Goal: Book appointment/travel/reservation

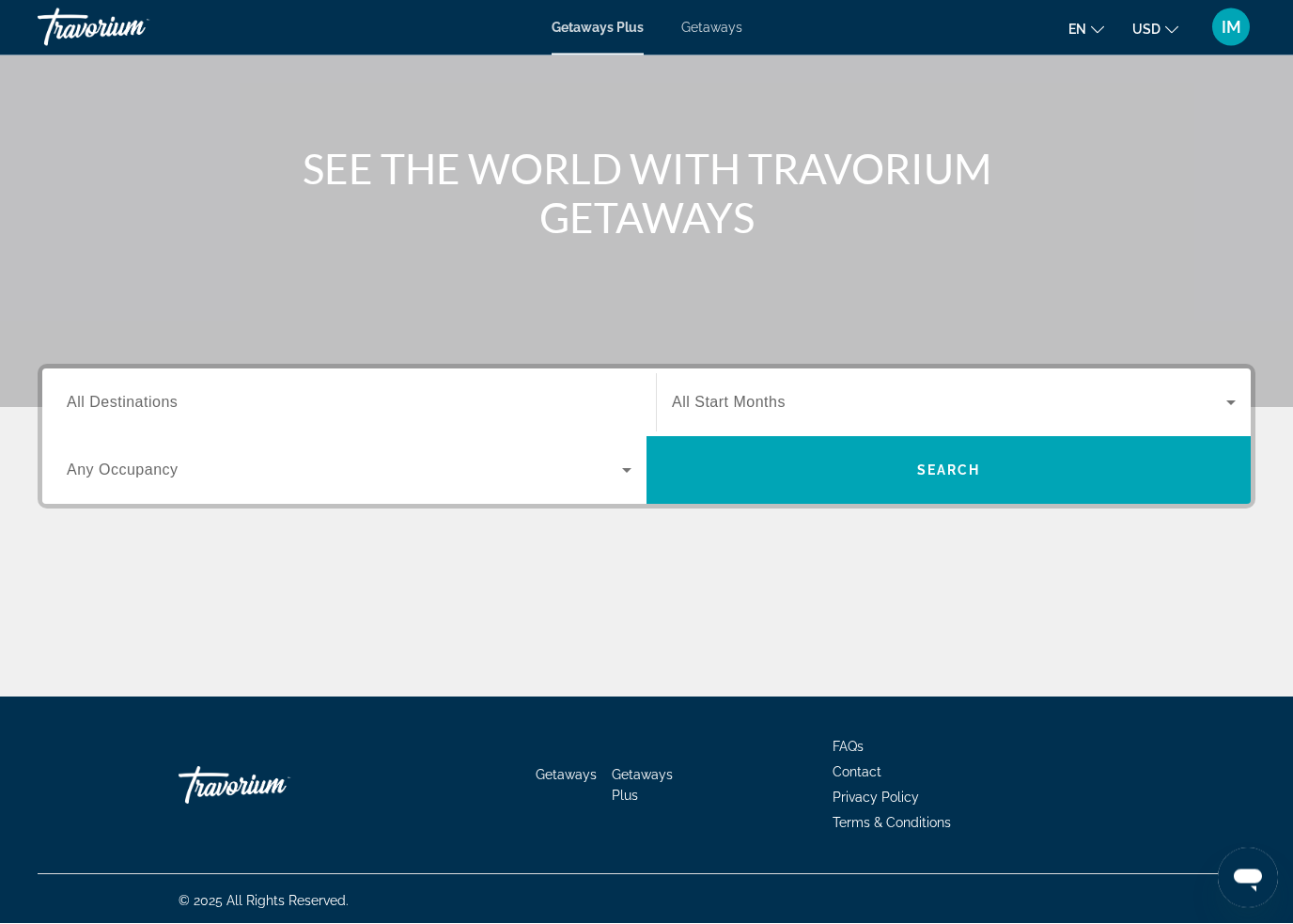
scroll to position [155, 0]
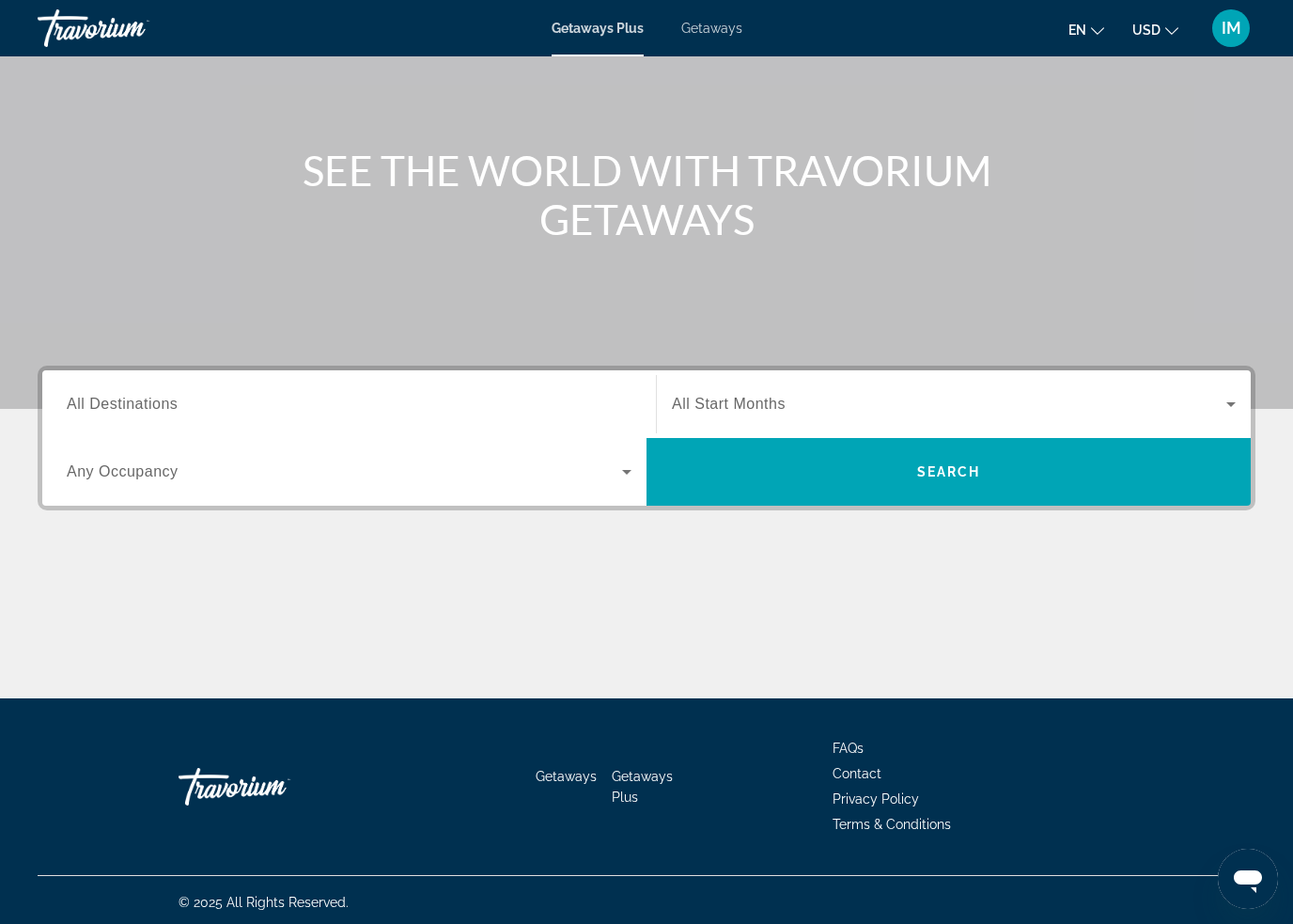
click at [154, 412] on span "All Destinations" at bounding box center [122, 404] width 111 height 16
click at [154, 412] on input "Destination All Destinations" at bounding box center [349, 405] width 565 height 23
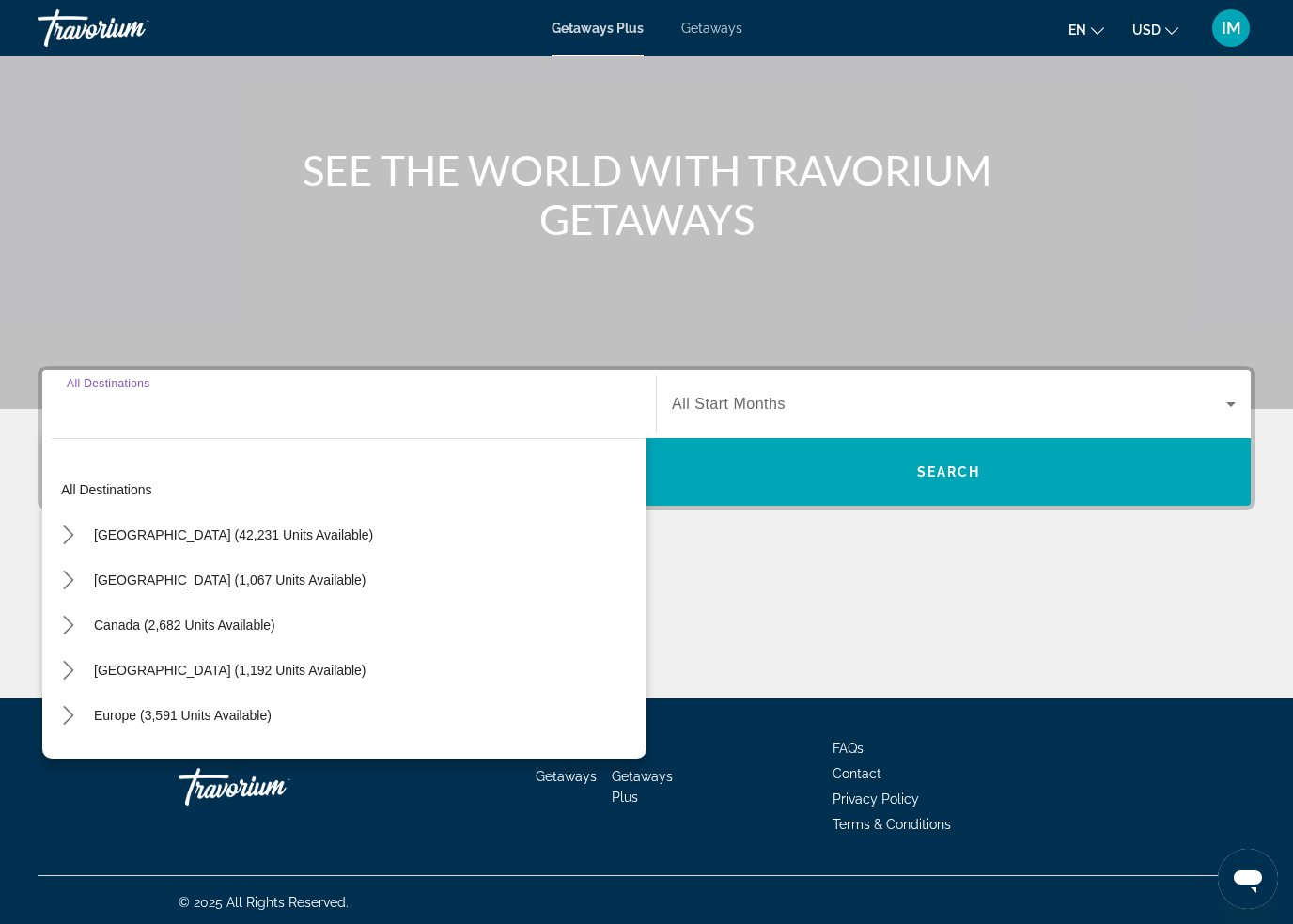
click at [70, 713] on icon "Toggle Europe (3,591 units available) submenu" at bounding box center [68, 715] width 10 height 19
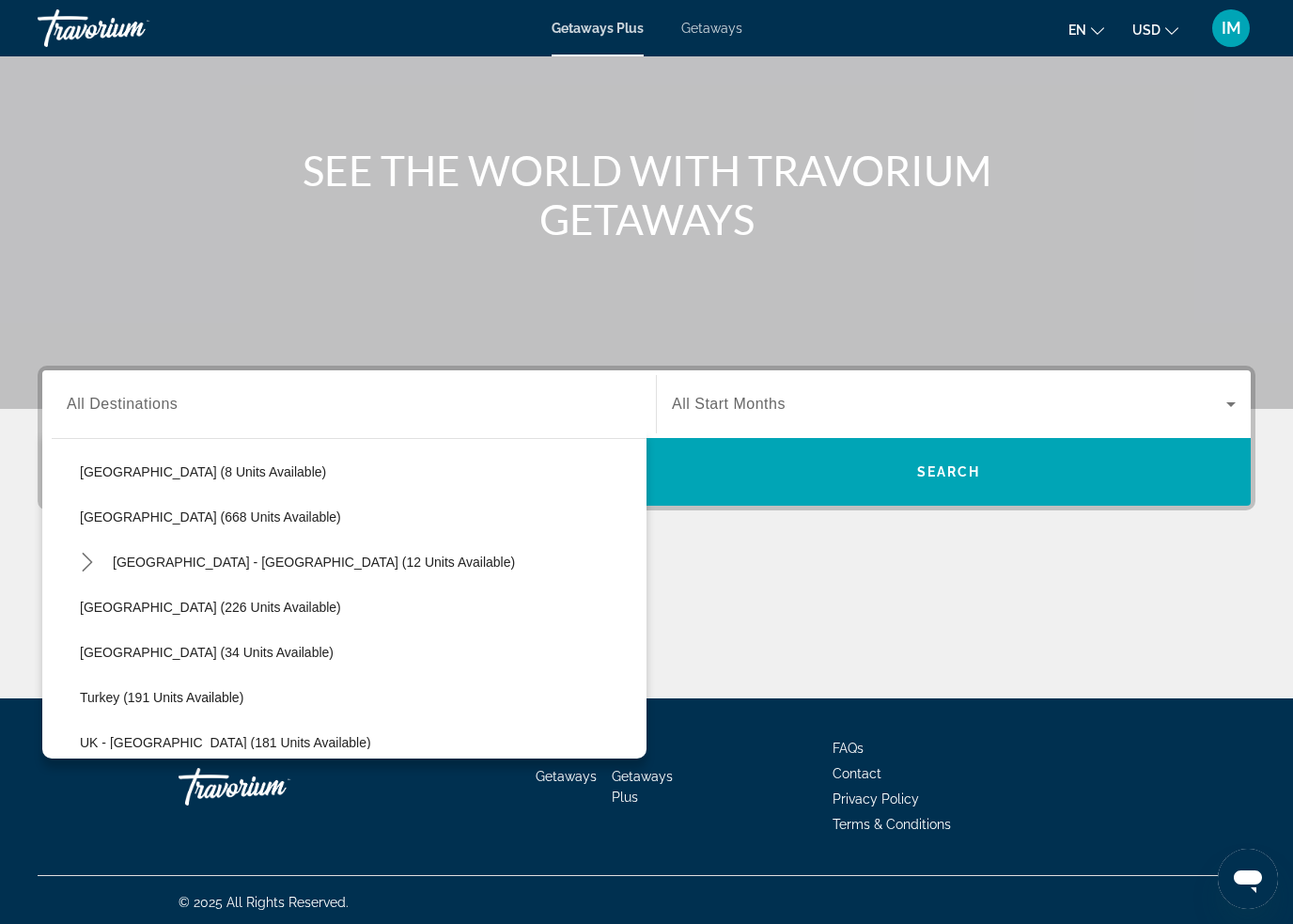
scroll to position [832, 0]
click at [165, 654] on span "[GEOGRAPHIC_DATA] (34 units available)" at bounding box center [207, 650] width 254 height 15
type input "**********"
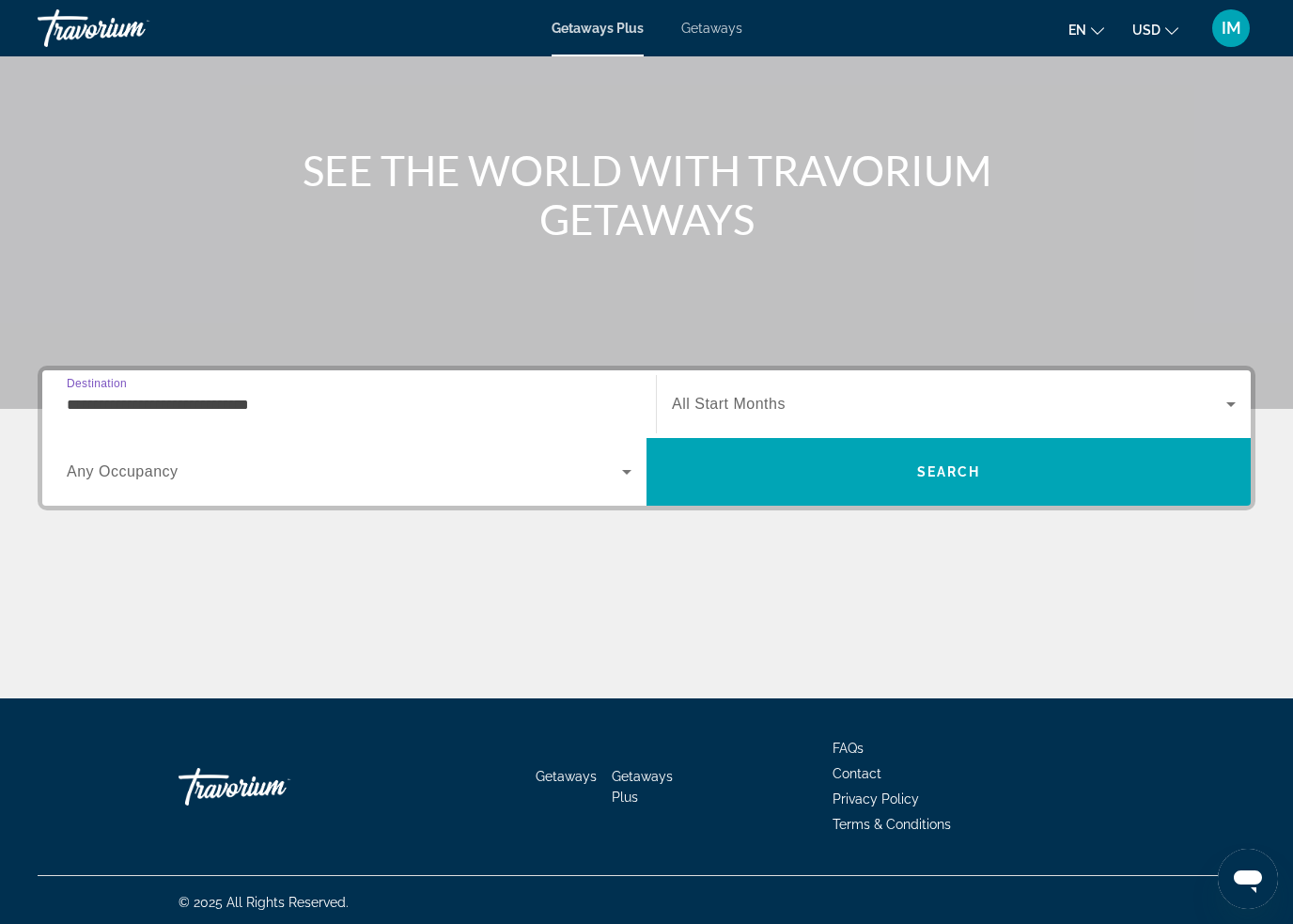
click at [744, 465] on span "Search" at bounding box center [949, 471] width 604 height 45
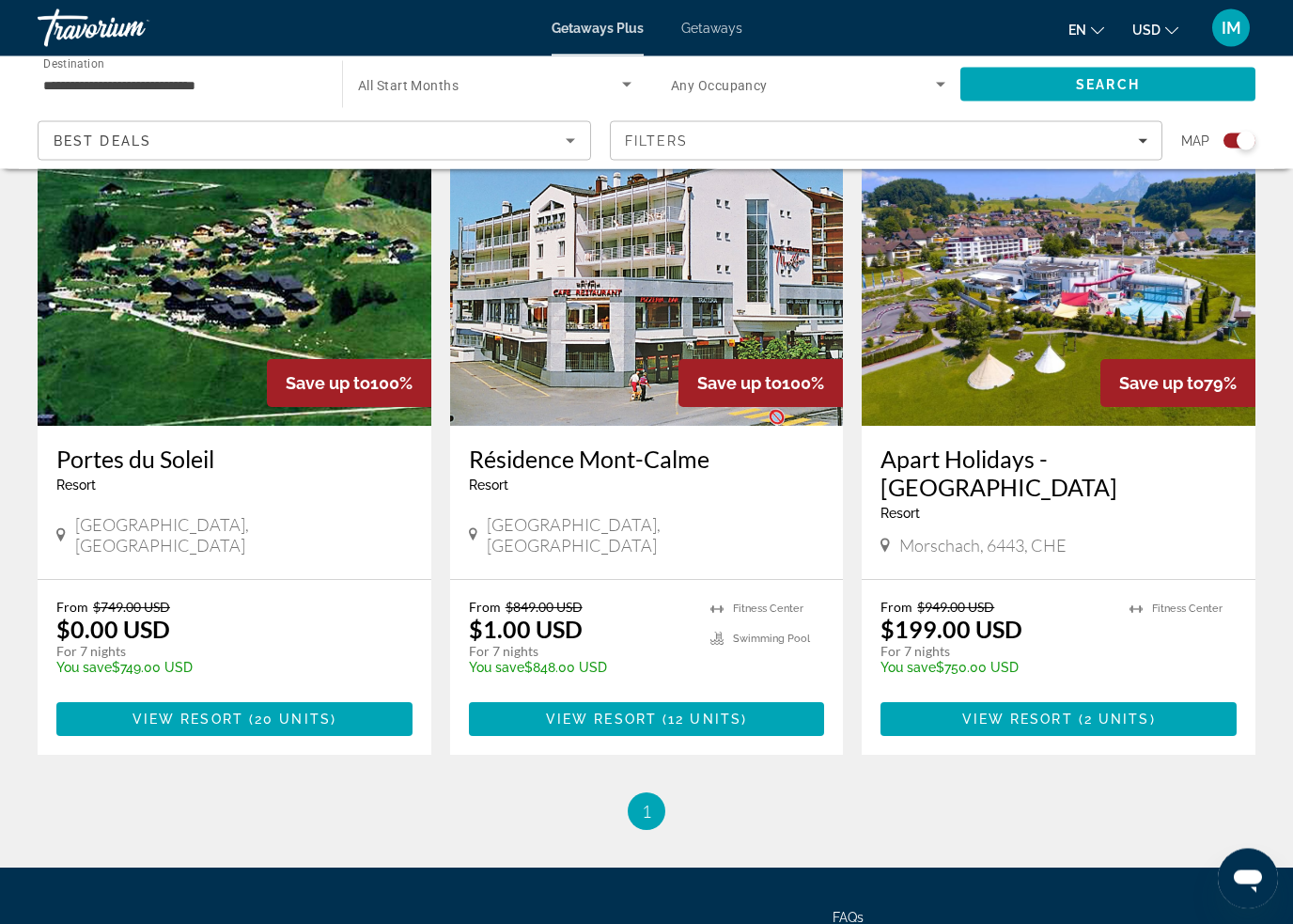
scroll to position [693, 0]
click at [282, 318] on img "Main content" at bounding box center [235, 275] width 394 height 301
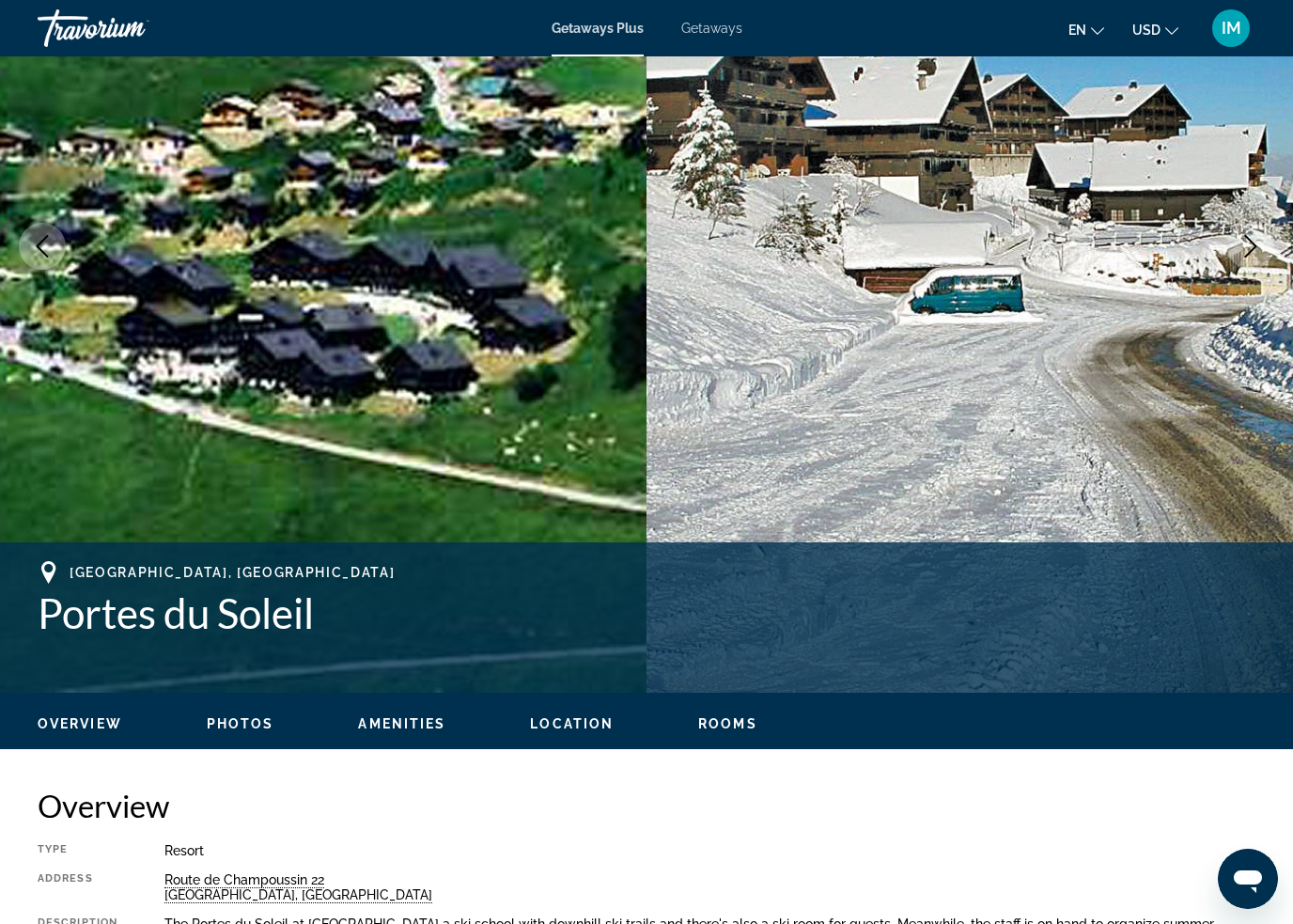
scroll to position [256, 0]
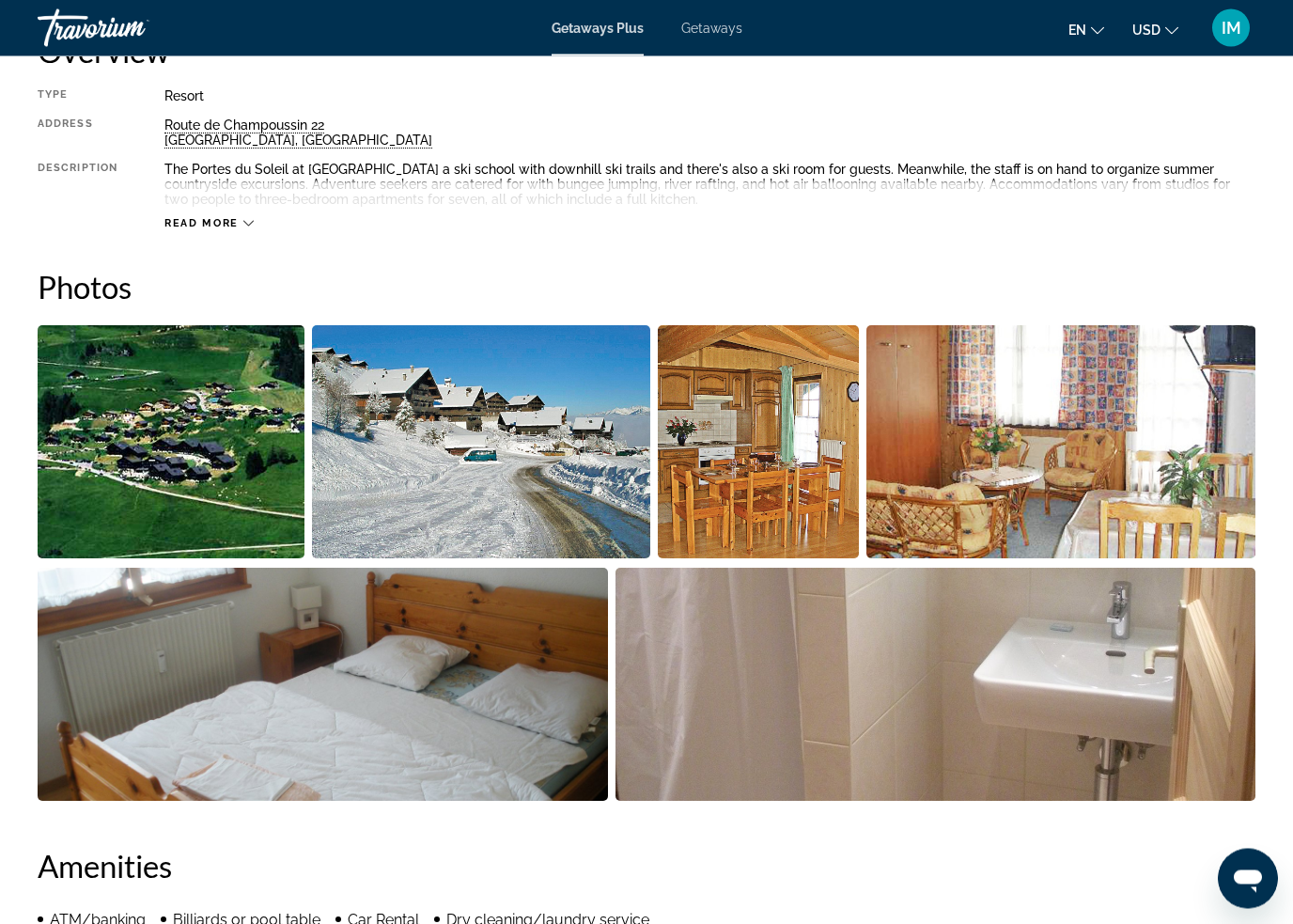
click at [207, 420] on img "Open full-screen image slider" at bounding box center [171, 442] width 267 height 233
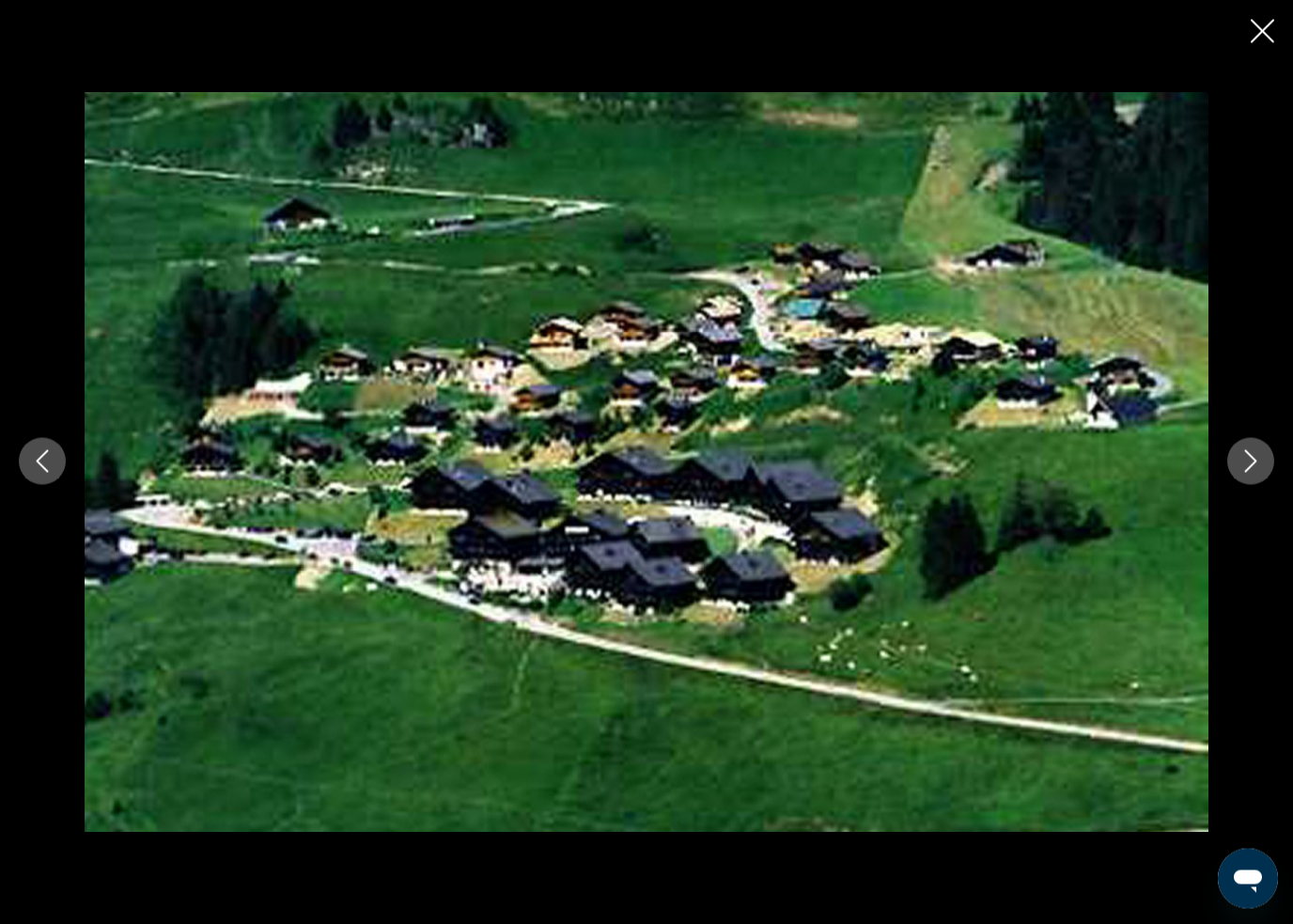
scroll to position [1011, 0]
click at [1233, 463] on button "Next image" at bounding box center [1251, 461] width 47 height 47
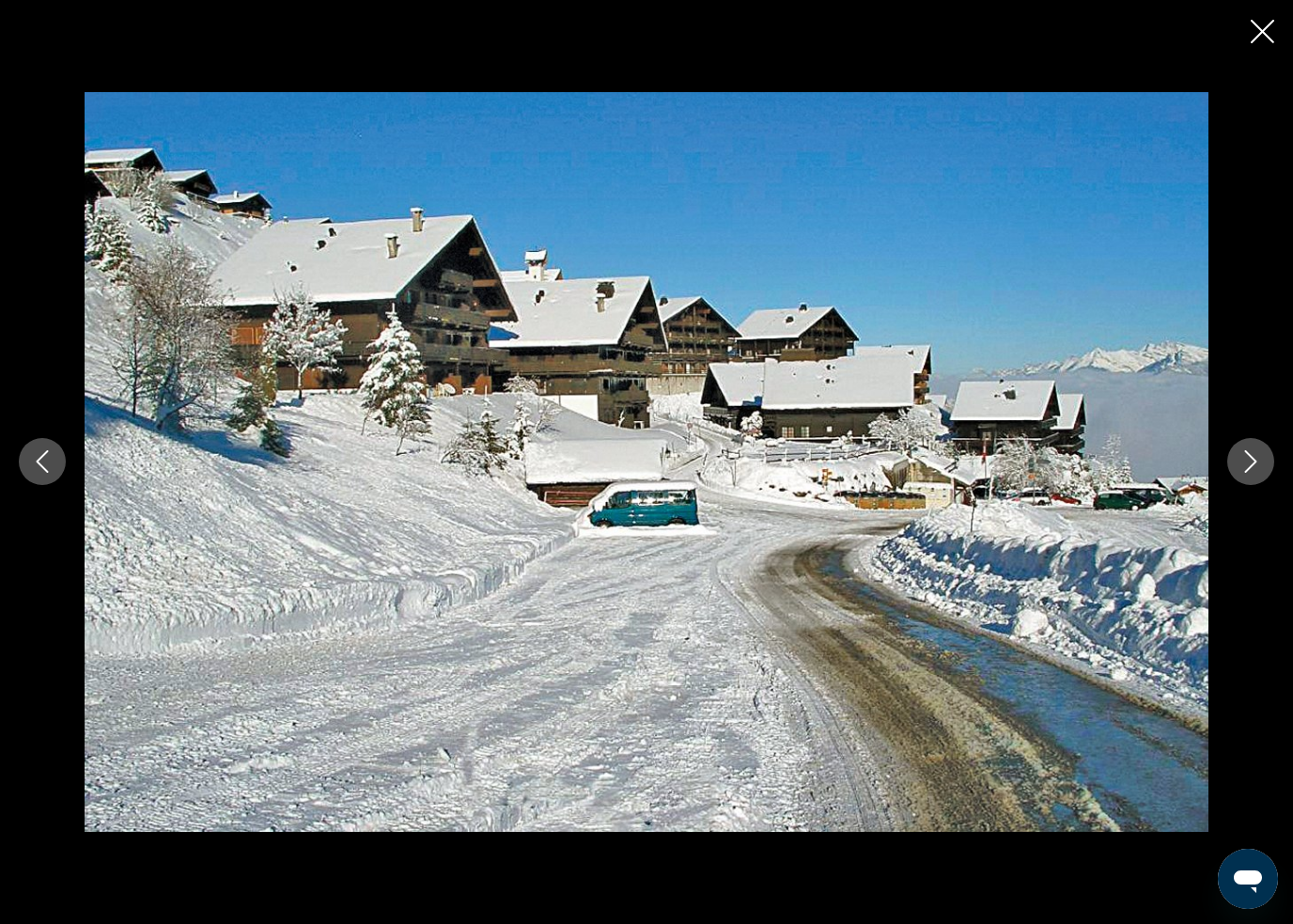
click at [1237, 457] on button "Next image" at bounding box center [1251, 461] width 47 height 47
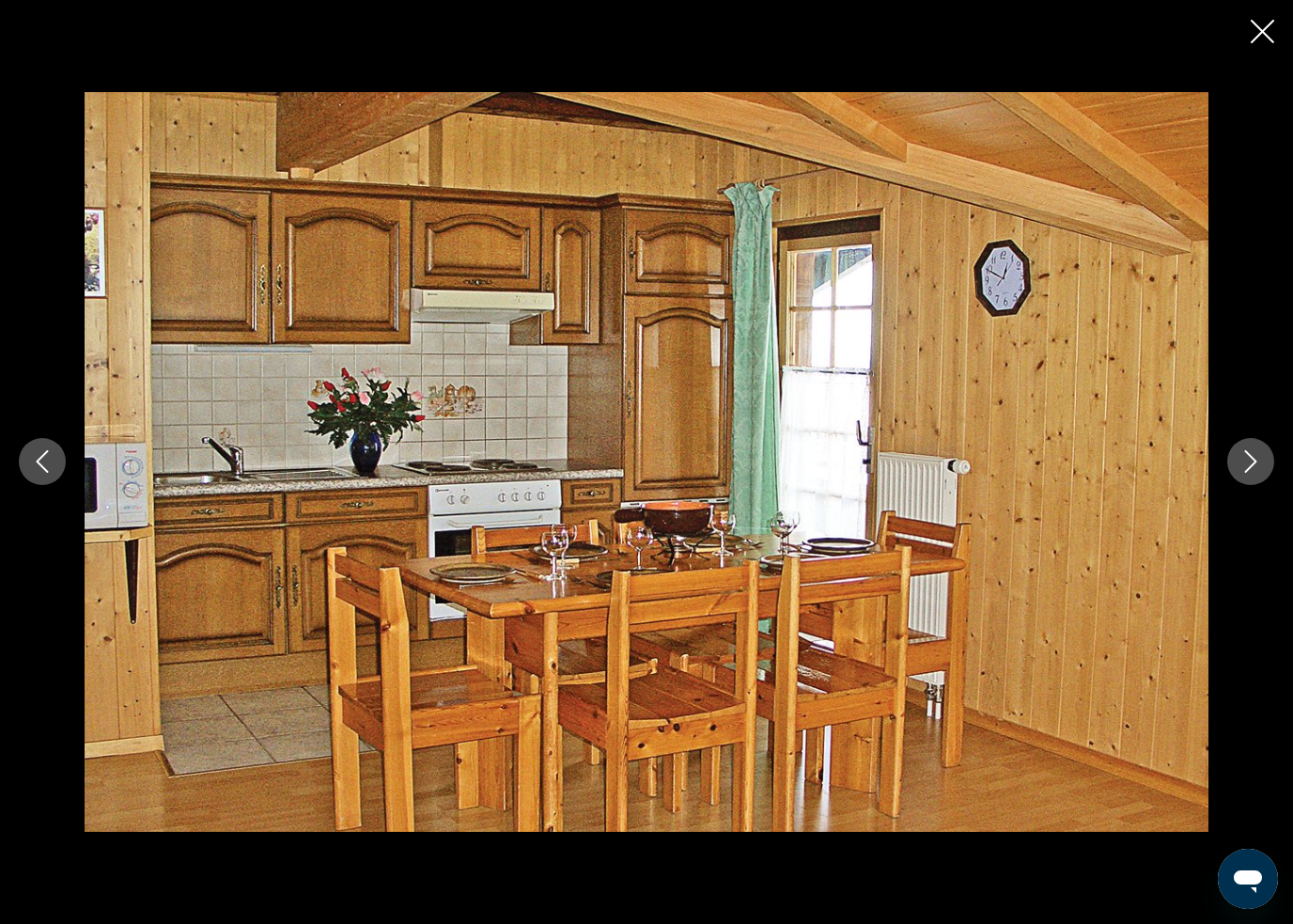
click at [1240, 454] on icon "Next image" at bounding box center [1251, 461] width 23 height 23
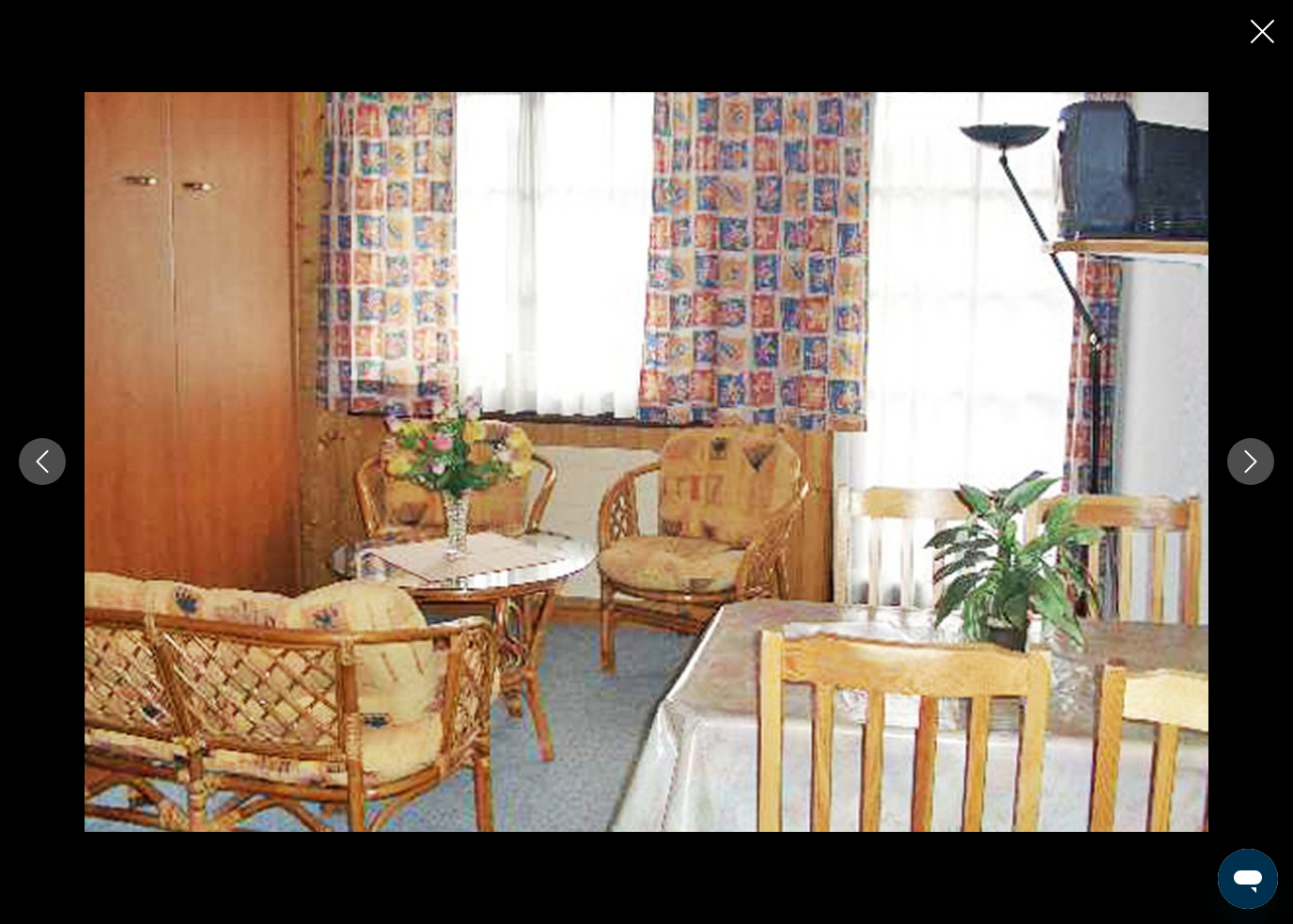
click at [1230, 459] on button "Next image" at bounding box center [1251, 461] width 47 height 47
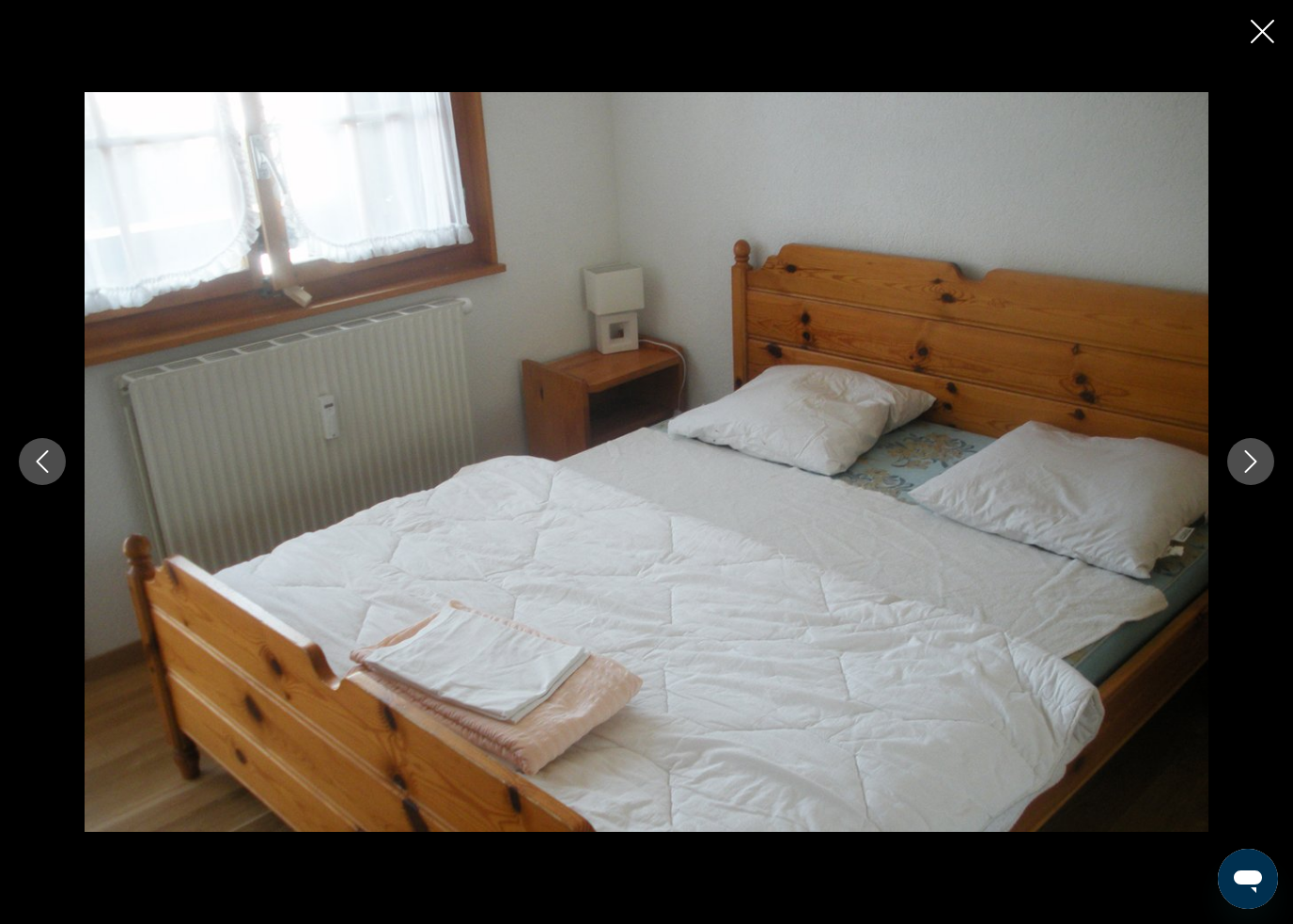
click at [1240, 454] on icon "Next image" at bounding box center [1251, 461] width 23 height 23
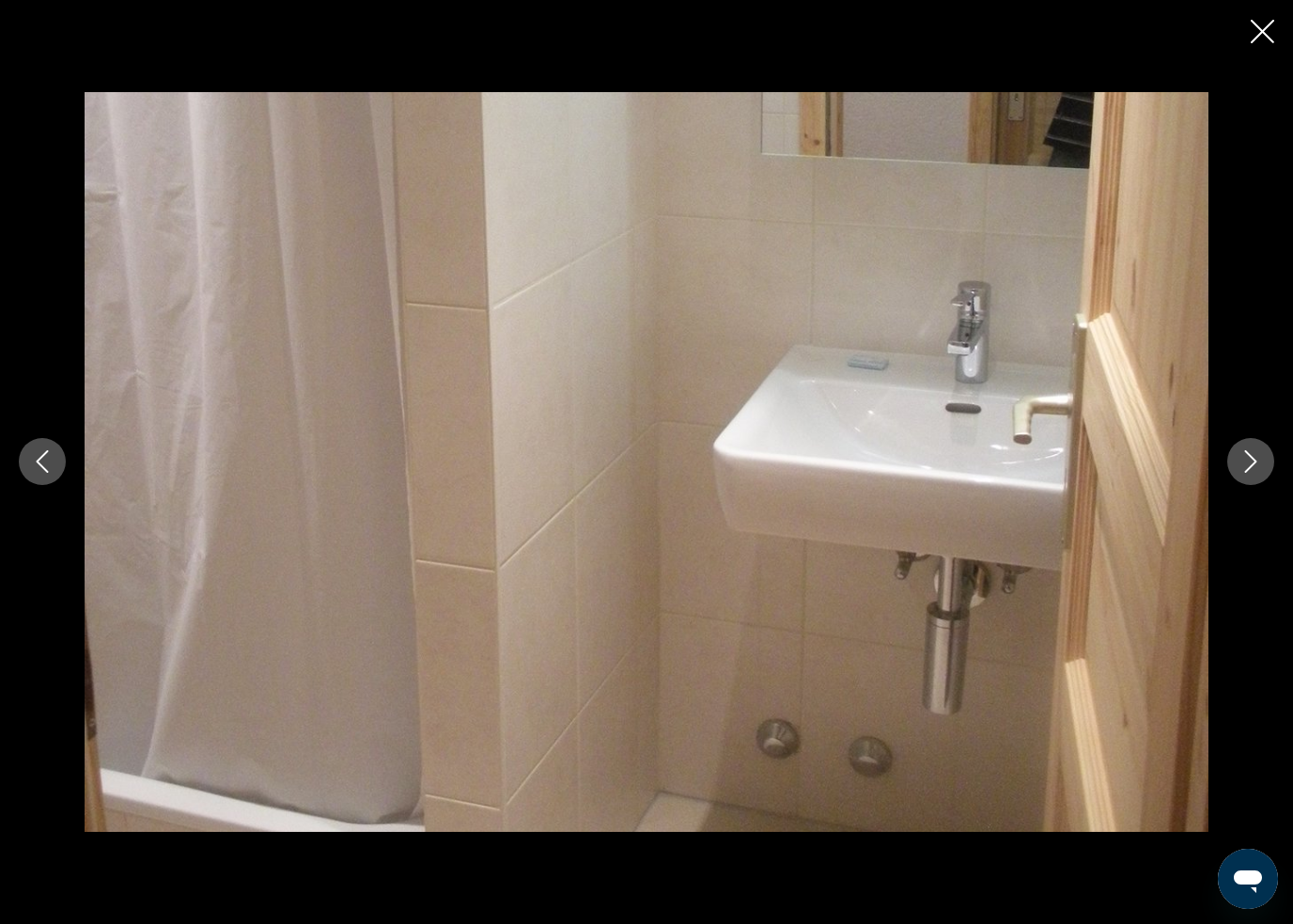
click at [1206, 461] on img "Main content" at bounding box center [647, 461] width 1124 height 739
click at [1242, 456] on icon "Next image" at bounding box center [1251, 461] width 23 height 23
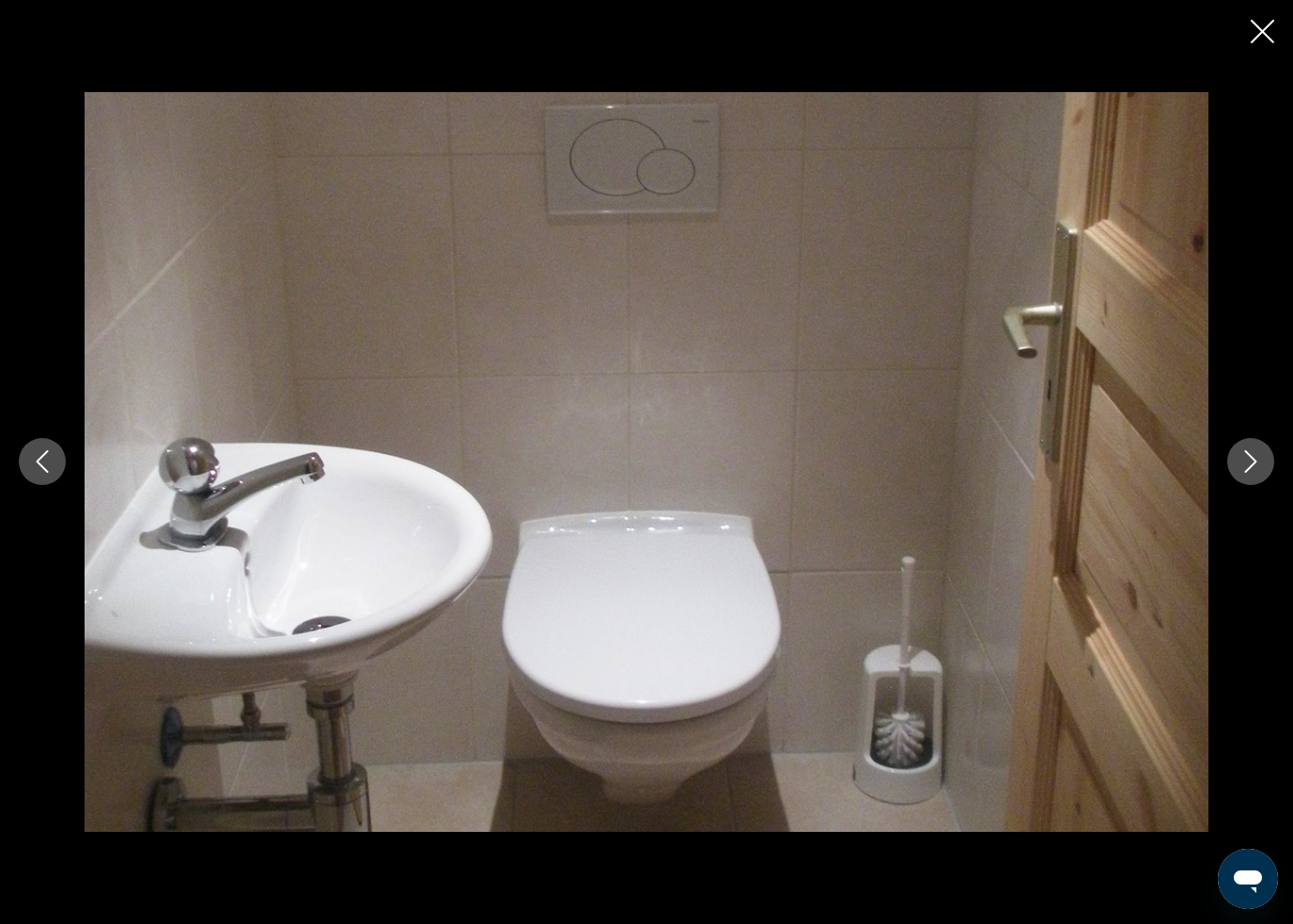
click at [1236, 458] on button "Next image" at bounding box center [1251, 461] width 47 height 47
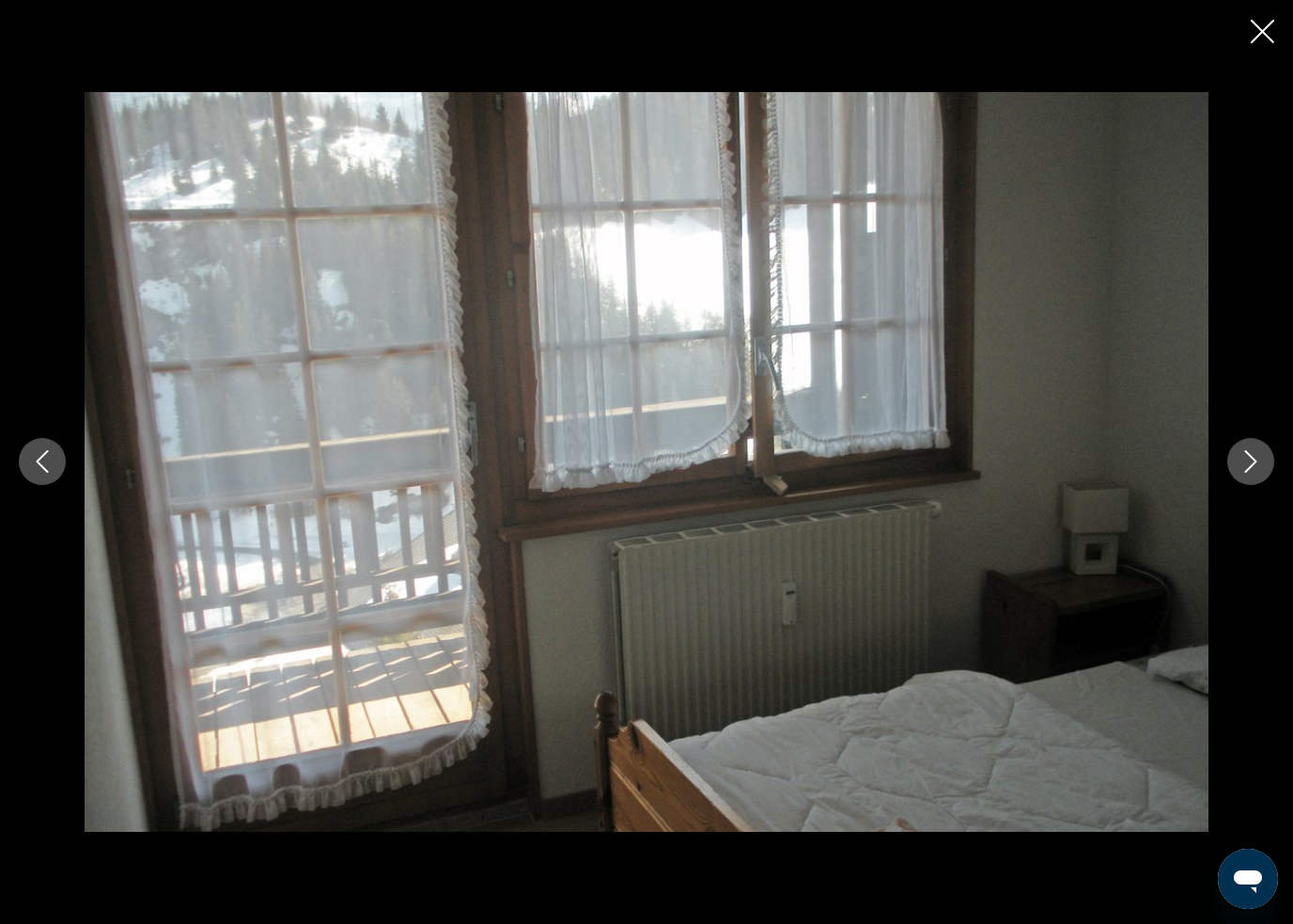
click at [1232, 448] on button "Next image" at bounding box center [1251, 461] width 47 height 47
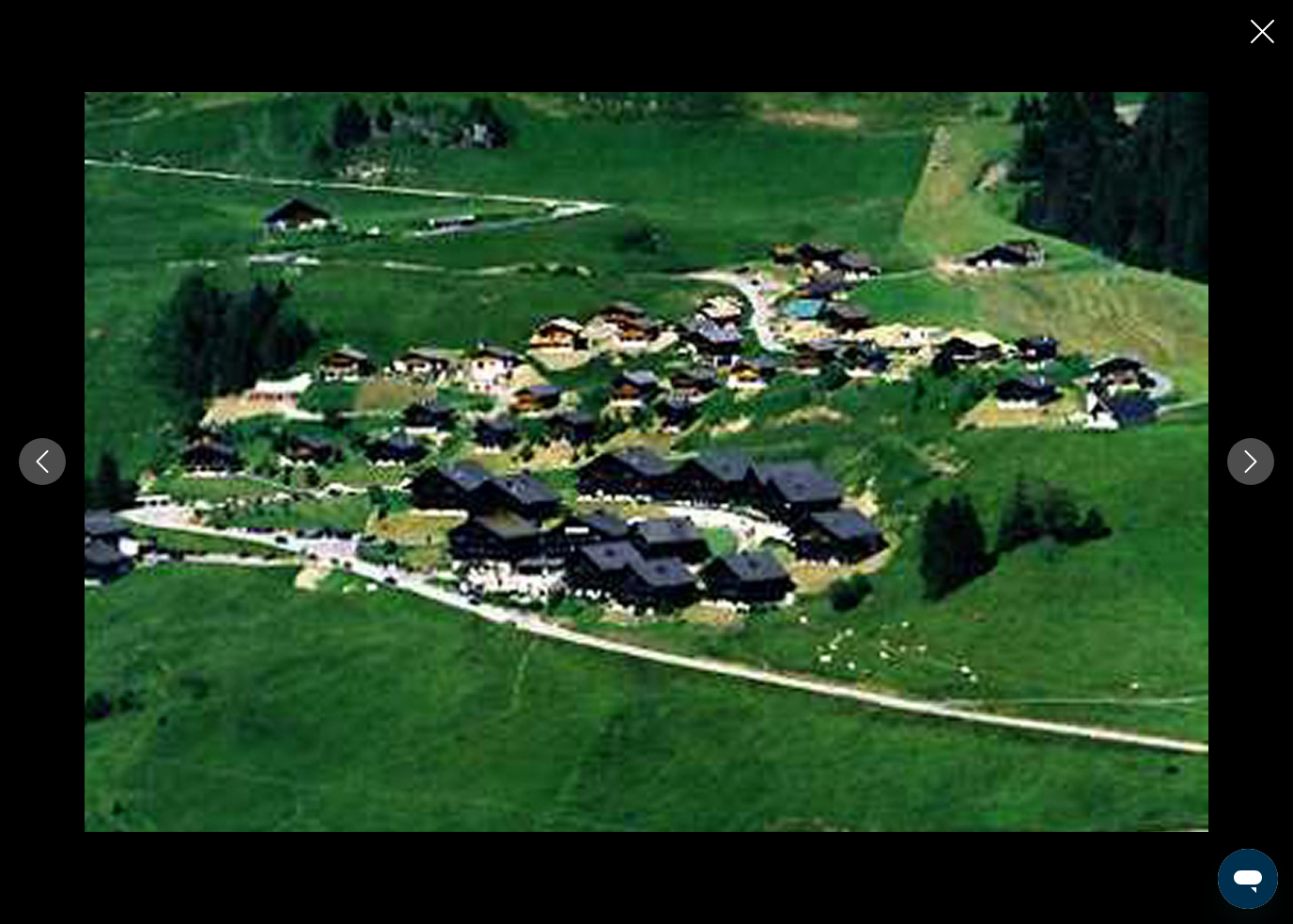
click at [1253, 452] on button "Next image" at bounding box center [1251, 461] width 47 height 47
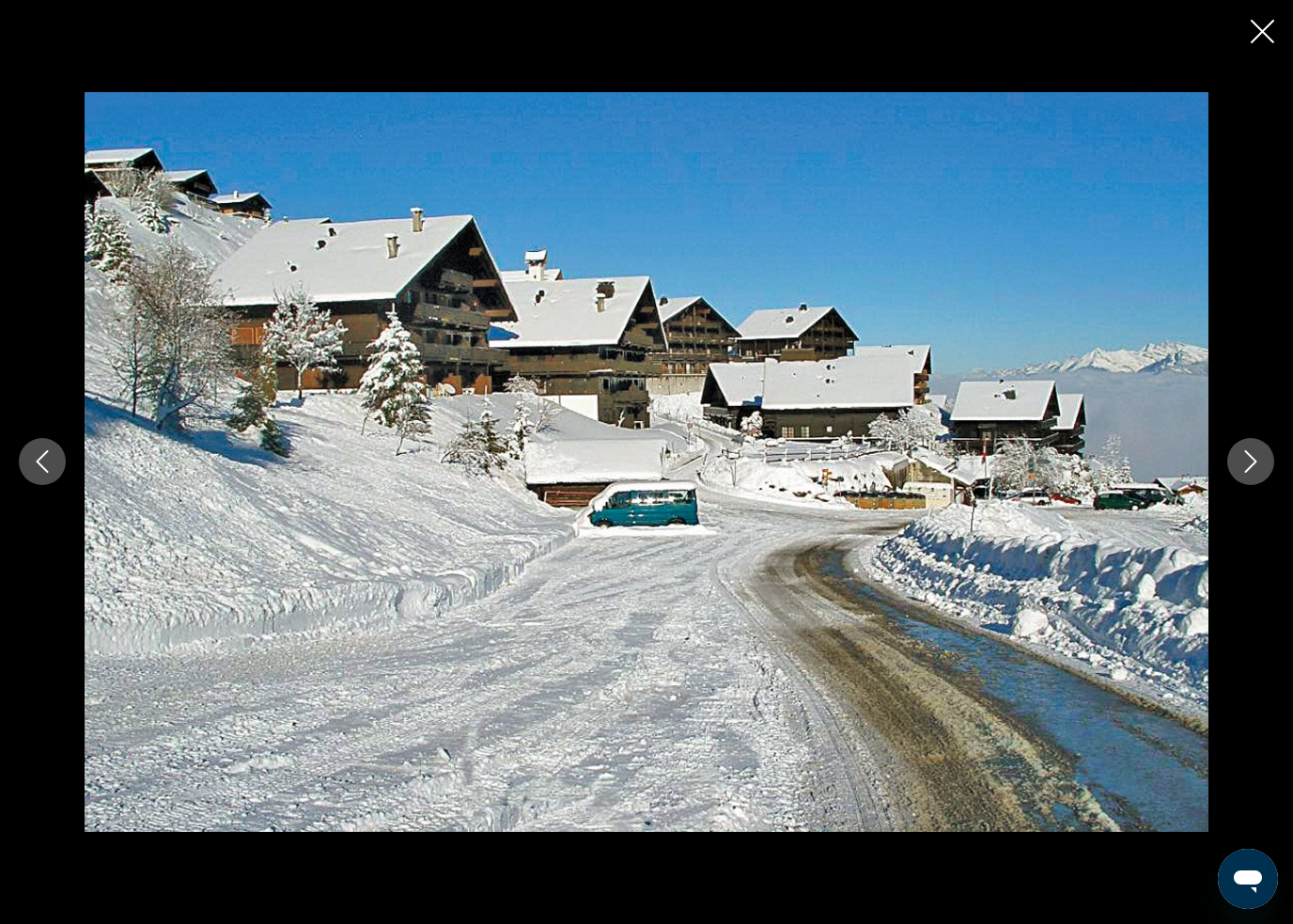
click at [1261, 27] on icon "Close slideshow" at bounding box center [1262, 31] width 23 height 23
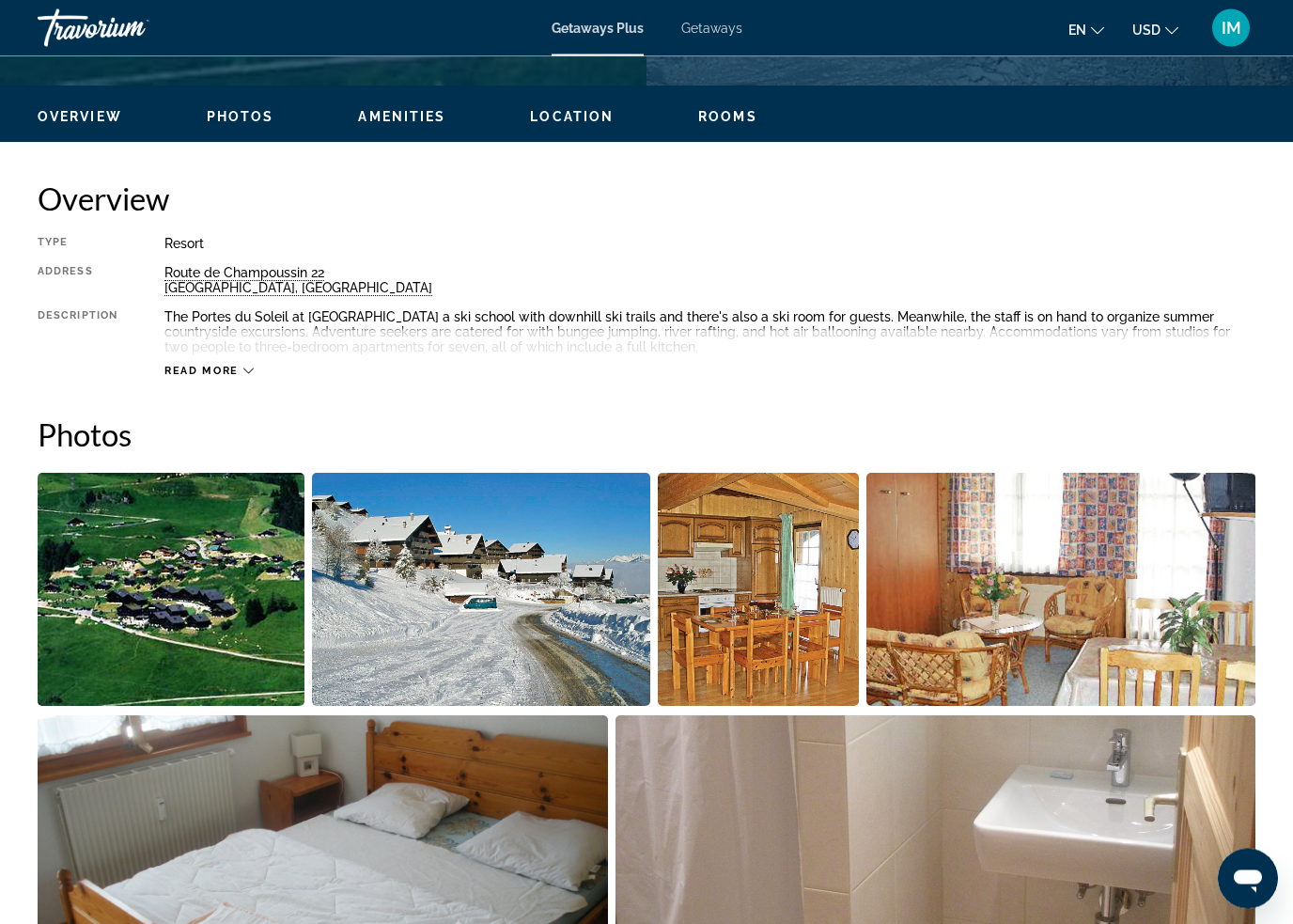
scroll to position [862, 0]
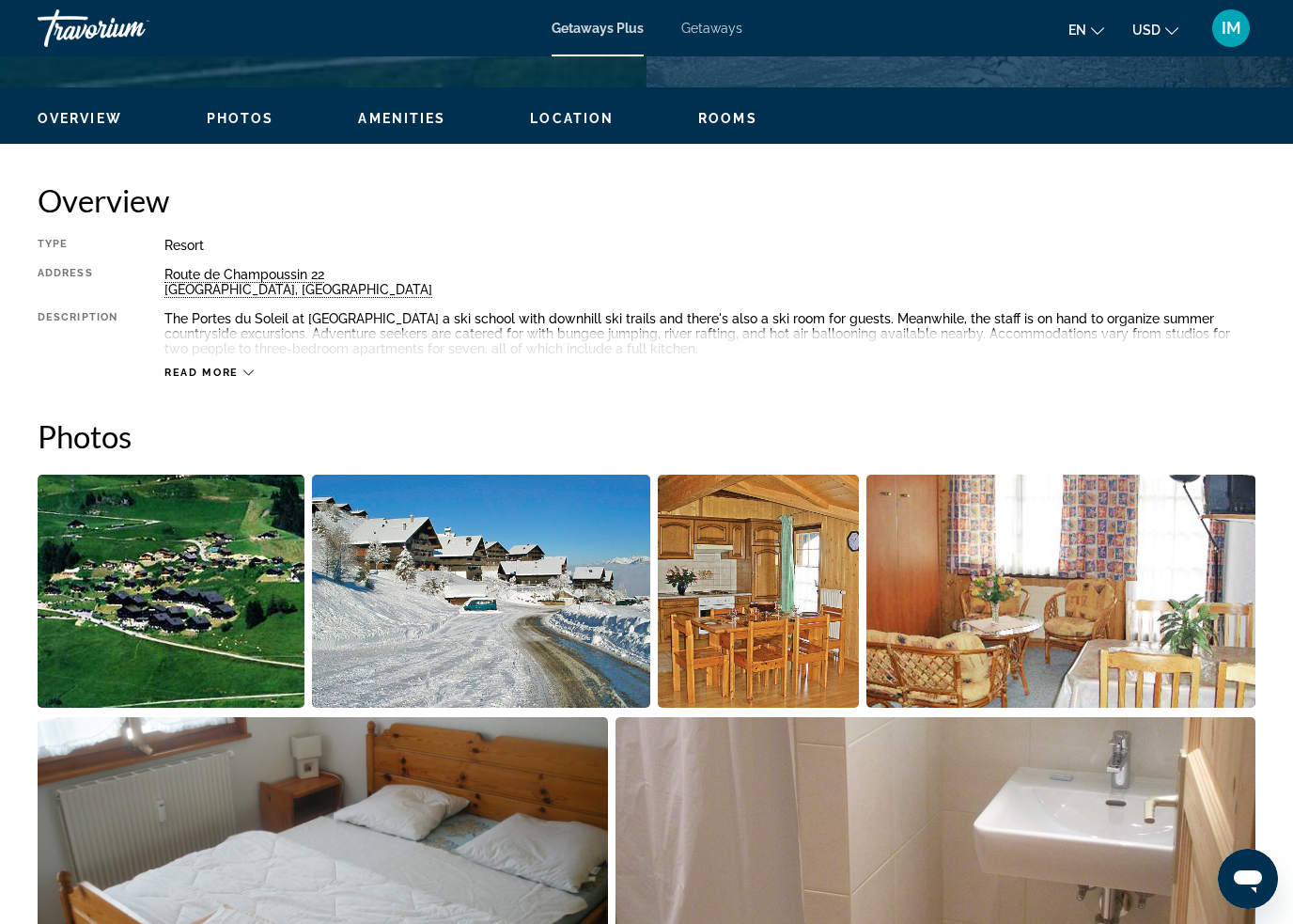
click at [204, 598] on img "Open full-screen image slider" at bounding box center [171, 591] width 267 height 233
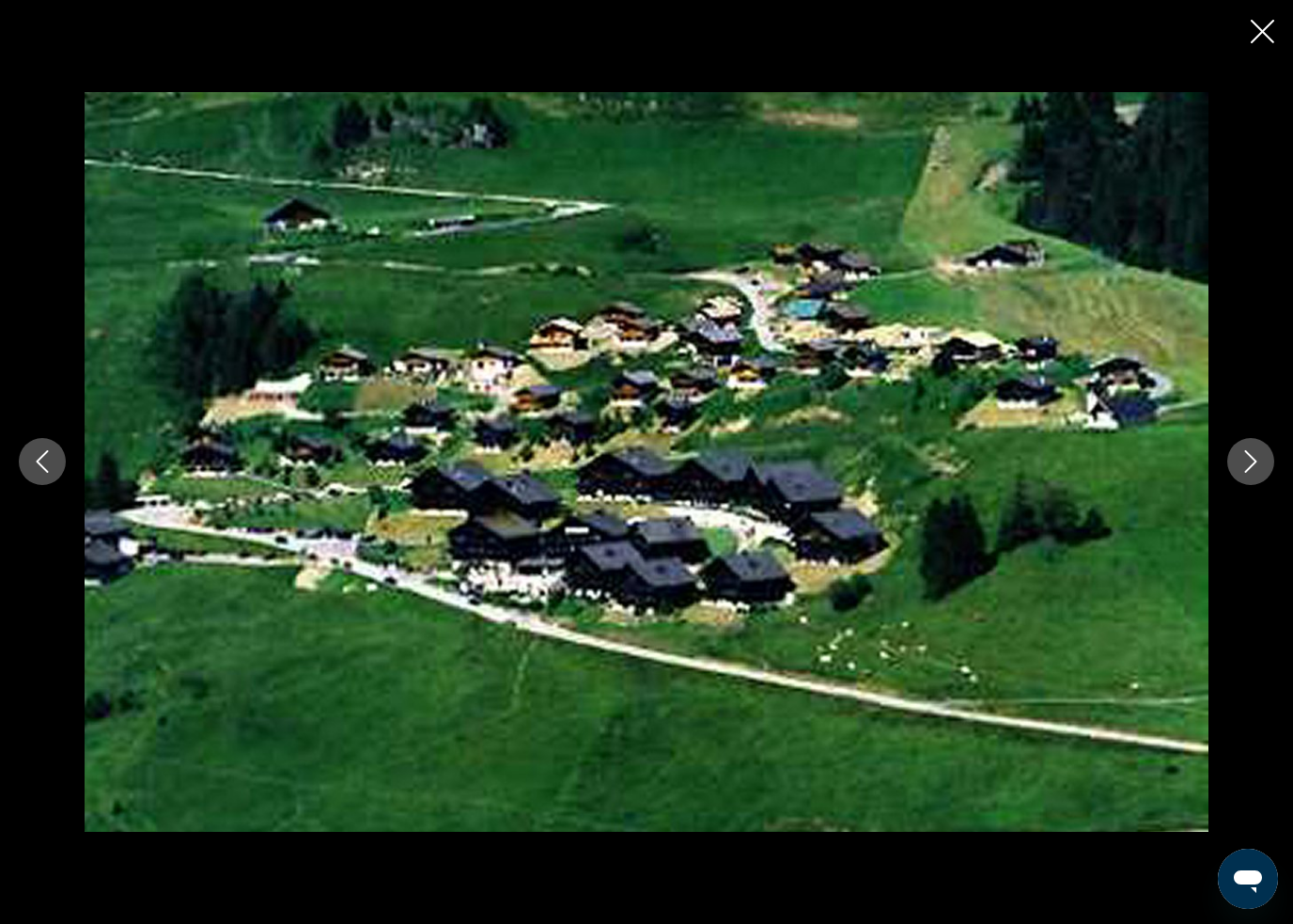
click at [1218, 458] on div "prev next" at bounding box center [646, 461] width 1293 height 739
click at [1228, 463] on button "Next image" at bounding box center [1251, 461] width 47 height 47
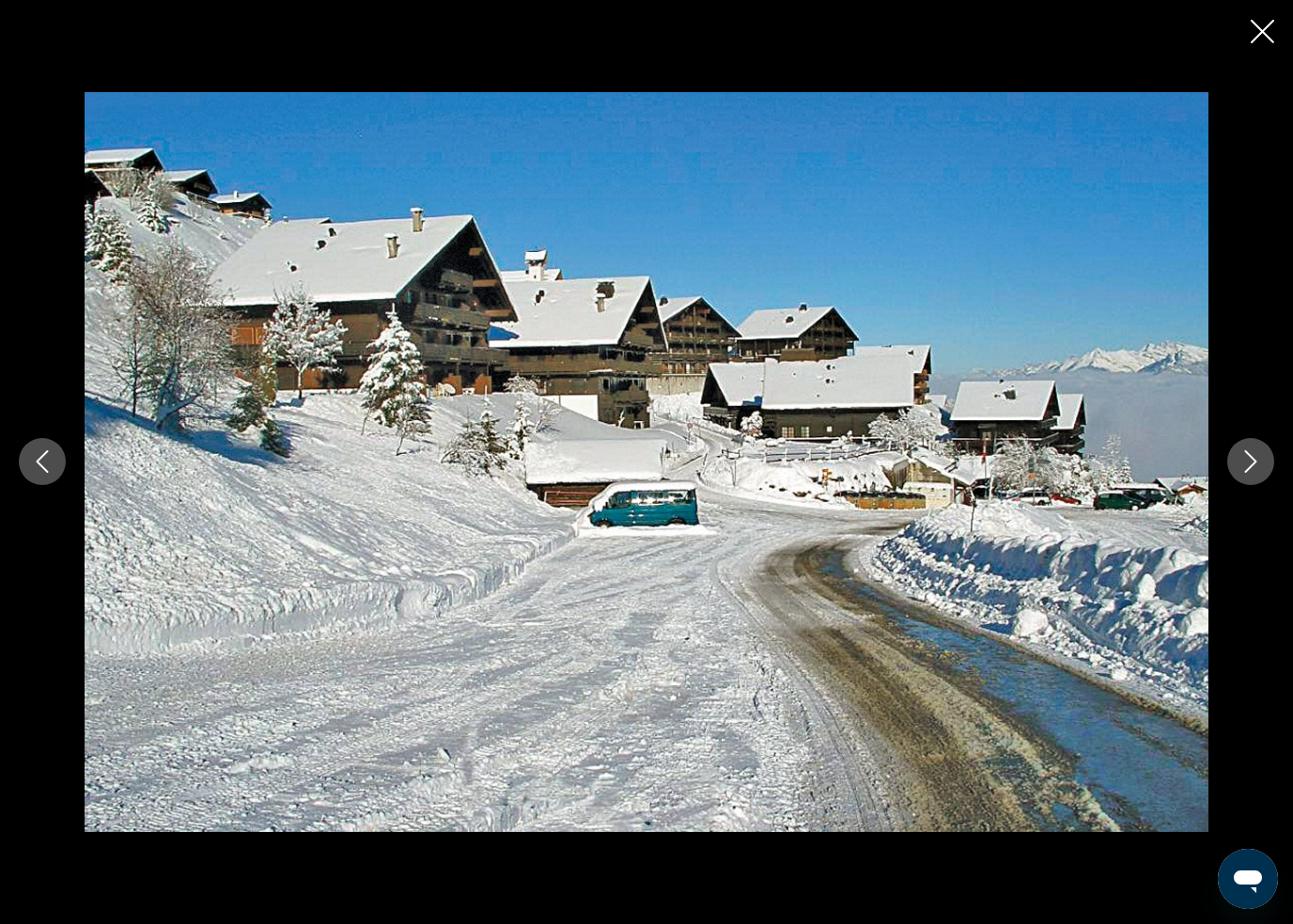
click at [1246, 466] on icon "Next image" at bounding box center [1251, 461] width 23 height 23
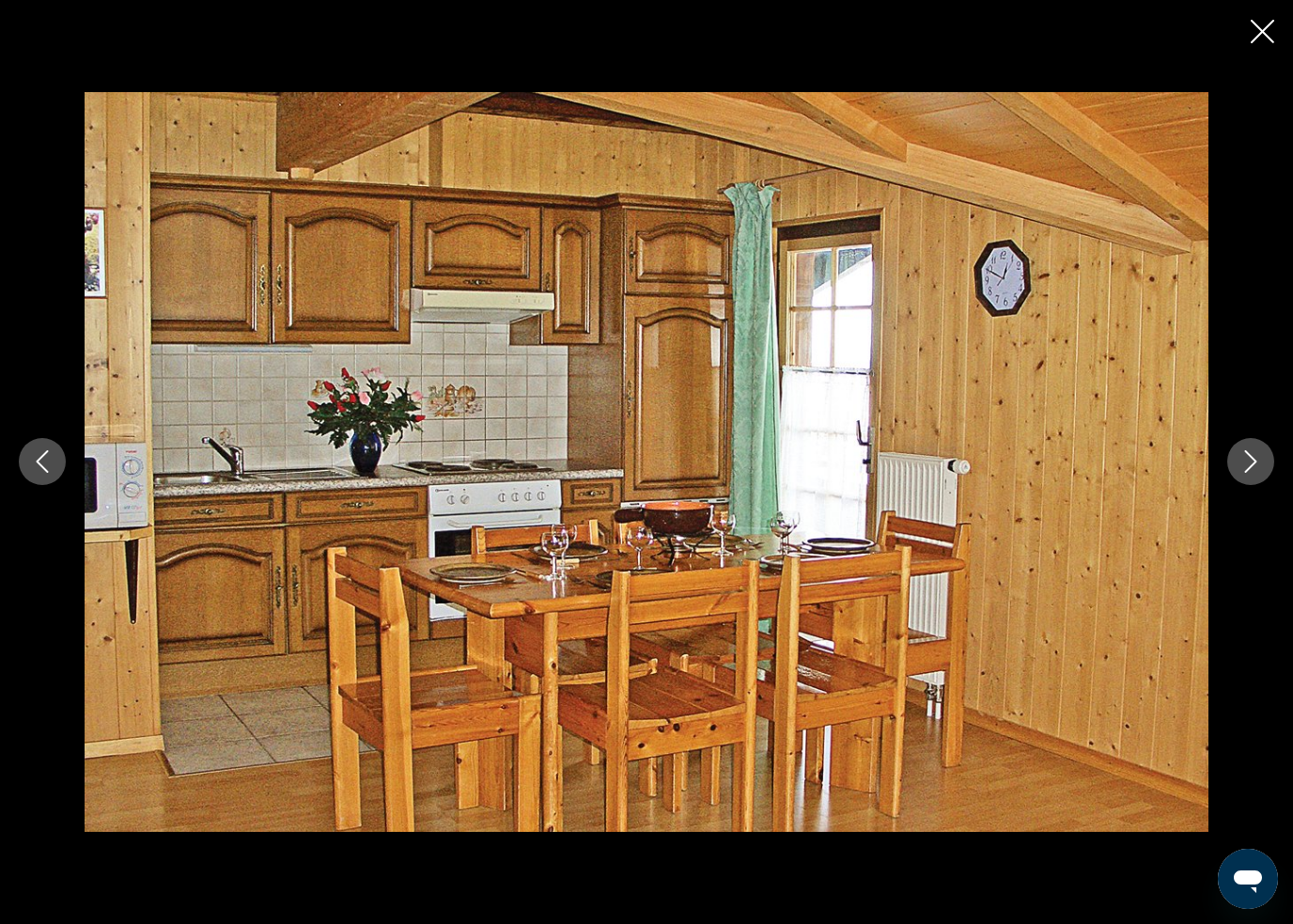
click at [1244, 470] on icon "Next image" at bounding box center [1251, 461] width 23 height 23
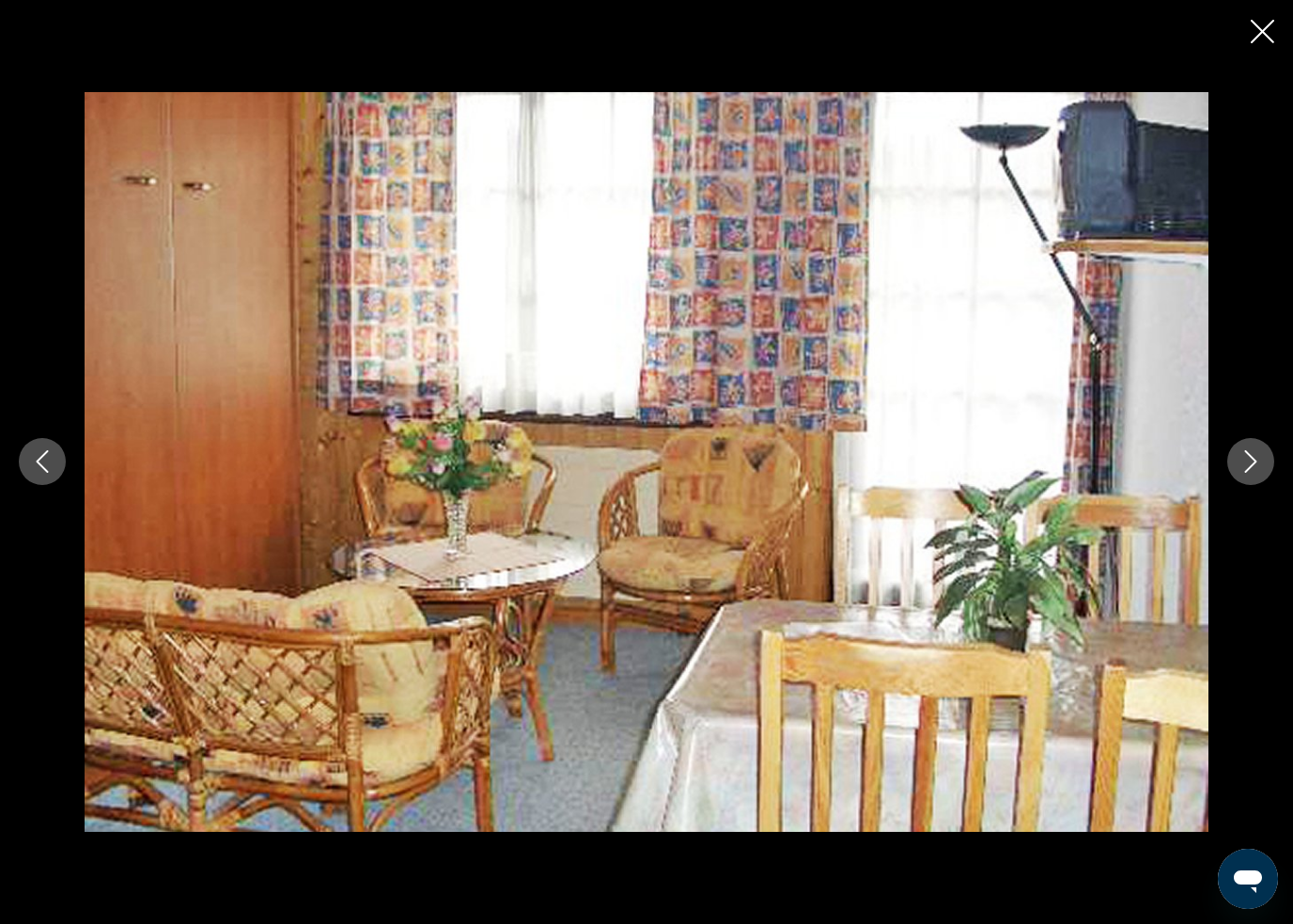
click at [1243, 462] on icon "Next image" at bounding box center [1251, 461] width 23 height 23
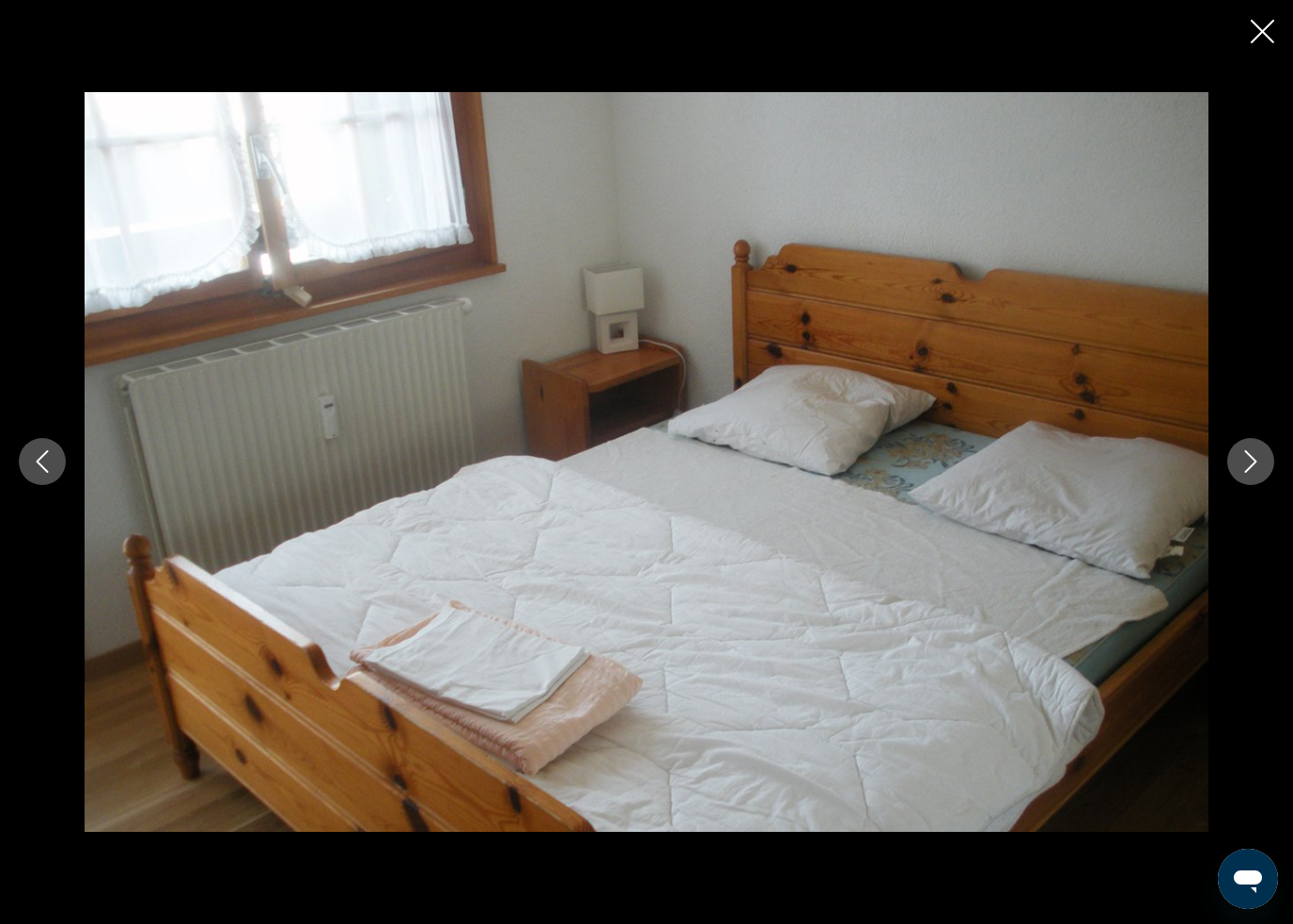
click at [1256, 459] on icon "Next image" at bounding box center [1251, 461] width 23 height 23
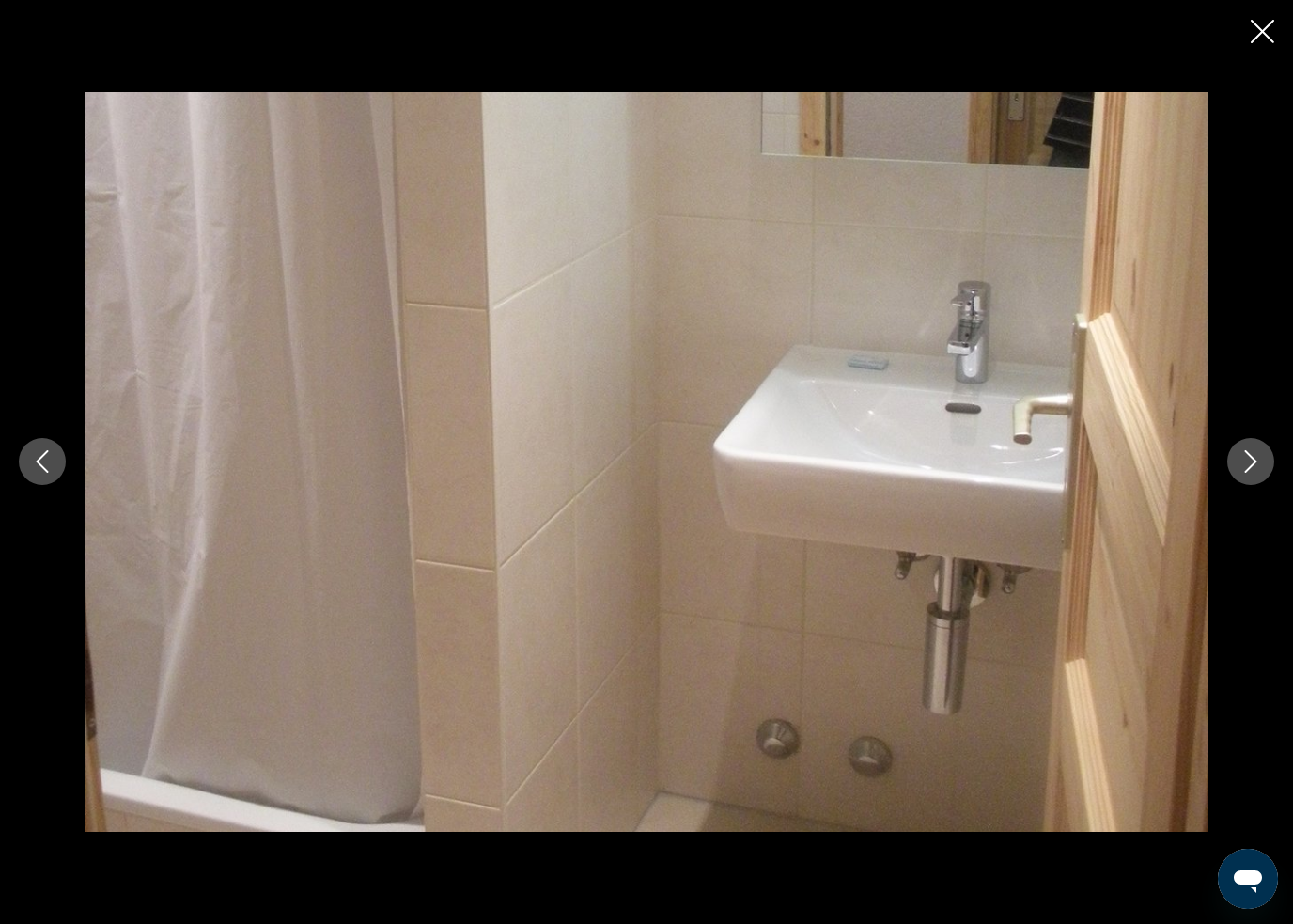
click at [1249, 461] on icon "Next image" at bounding box center [1251, 461] width 23 height 23
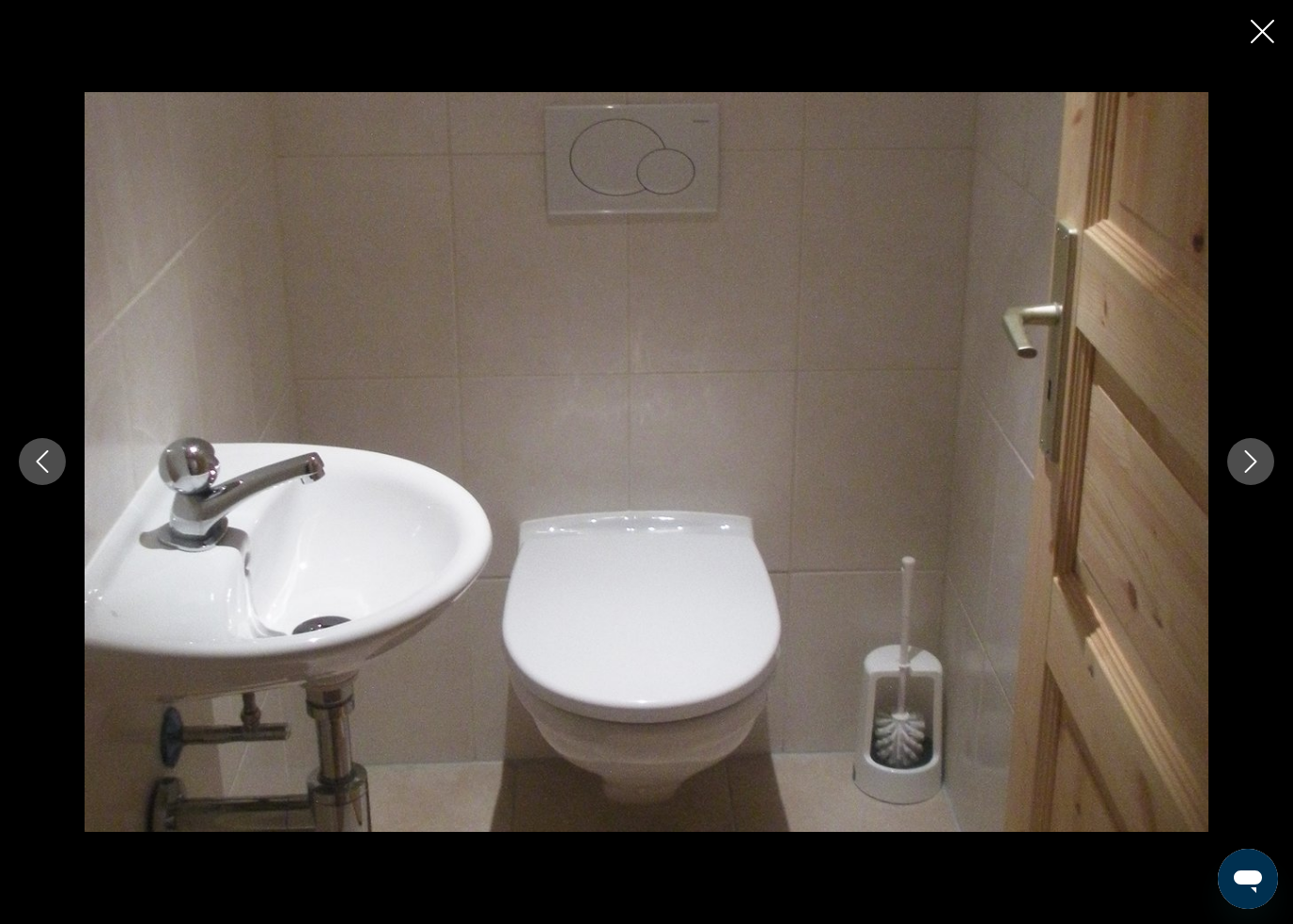
click at [1269, 33] on icon "Close slideshow" at bounding box center [1262, 31] width 23 height 23
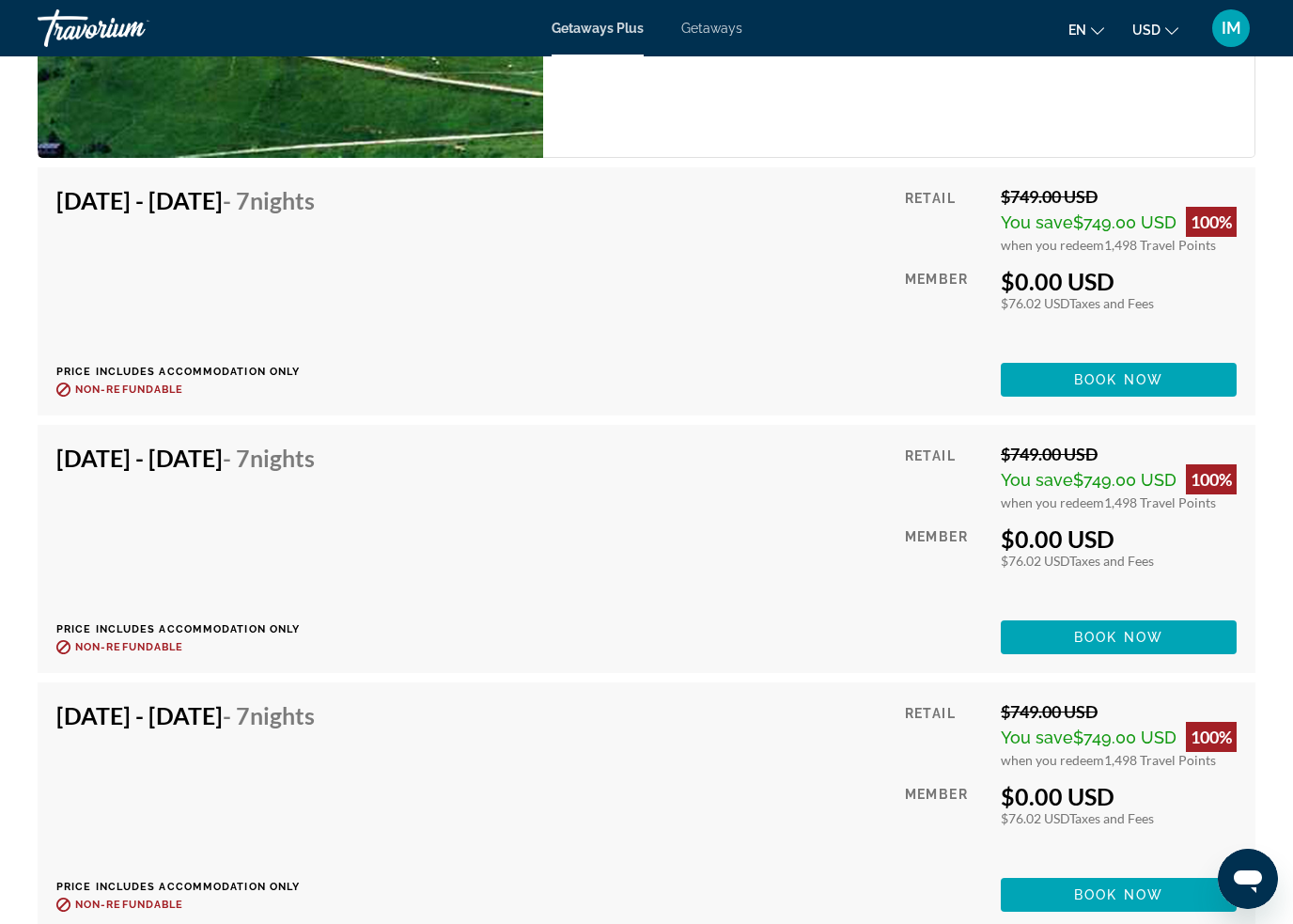
scroll to position [3974, 0]
